Goal: Entertainment & Leisure: Consume media (video, audio)

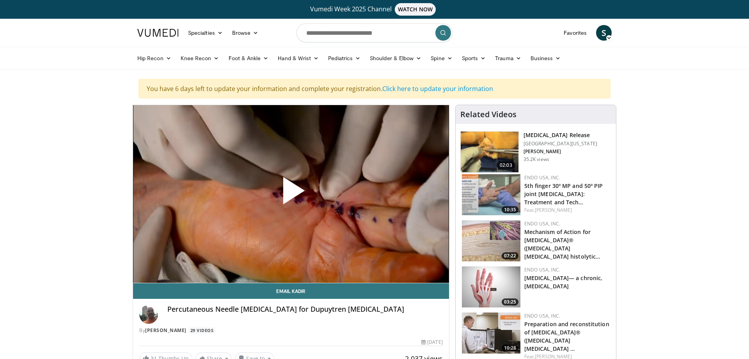
click at [291, 194] on span "Video Player" at bounding box center [291, 194] width 0 height 0
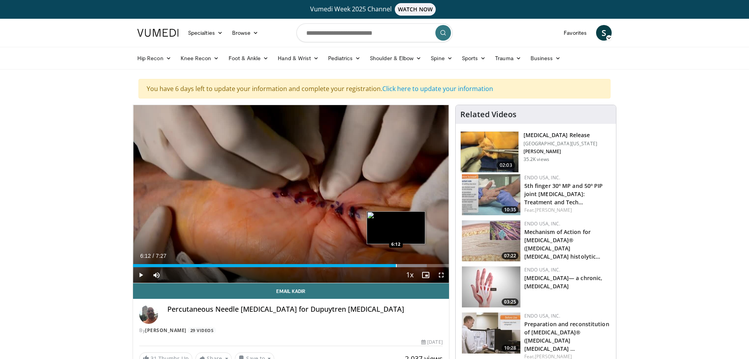
click at [396, 266] on div "Progress Bar" at bounding box center [396, 265] width 1 height 3
click at [420, 266] on div "Progress Bar" at bounding box center [419, 265] width 1 height 3
click at [413, 267] on div "Progress Bar" at bounding box center [413, 265] width 1 height 3
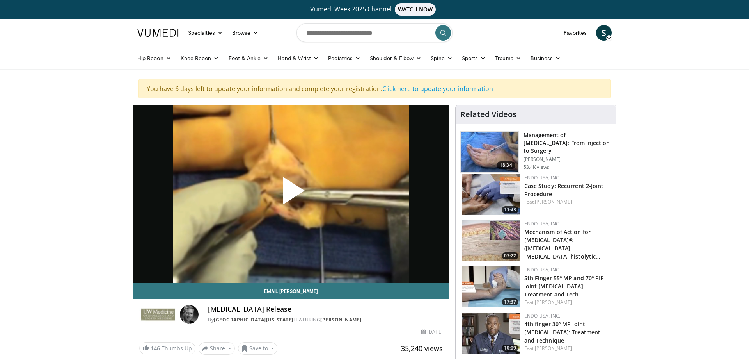
click at [291, 194] on span "Video Player" at bounding box center [291, 194] width 0 height 0
